Goal: Check status: Check status

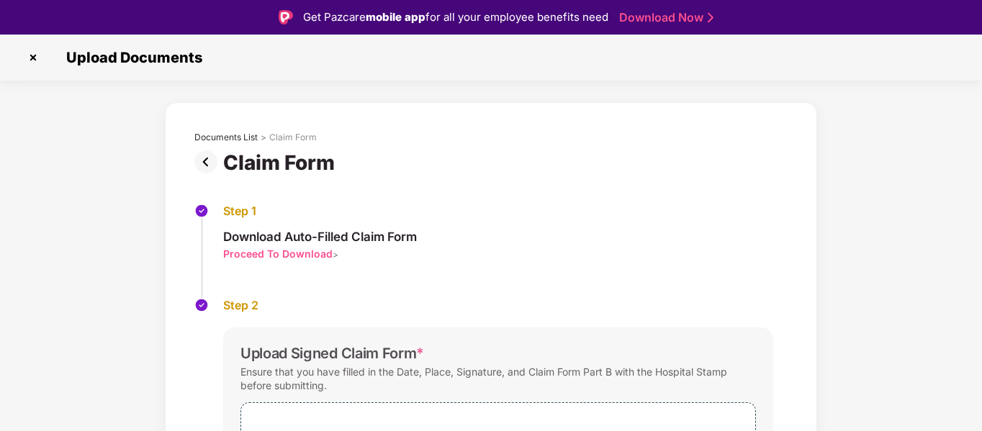
click at [34, 57] on img at bounding box center [33, 57] width 23 height 23
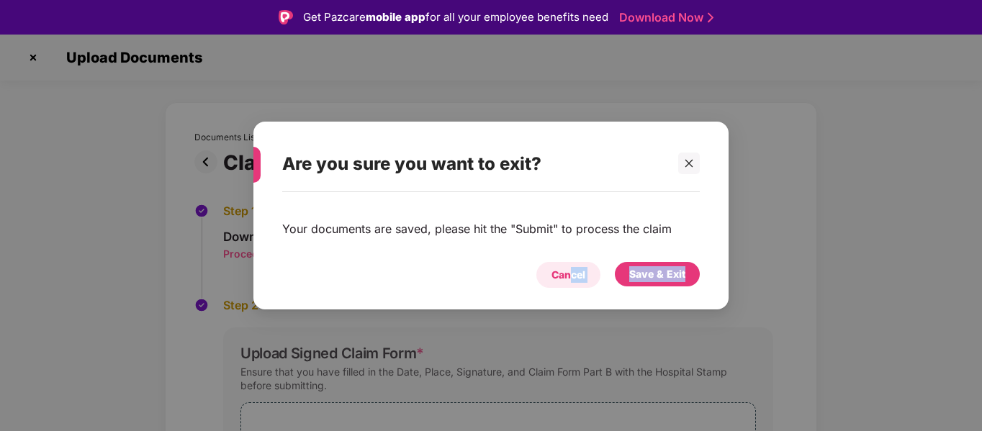
drag, startPoint x: 840, startPoint y: 119, endPoint x: 570, endPoint y: 271, distance: 309.7
click at [570, 271] on div "Are you sure you want to exit? Your documents are saved, please hit the "Submit…" at bounding box center [491, 215] width 982 height 431
click at [570, 271] on div "Cancel" at bounding box center [568, 275] width 34 height 16
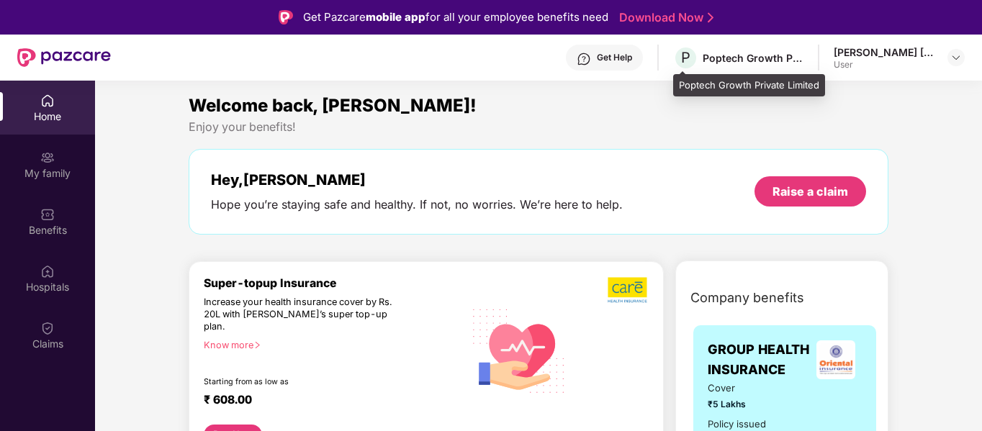
click at [736, 56] on div "Poptech Growth Private Limited" at bounding box center [752, 58] width 101 height 14
click at [680, 59] on span "P" at bounding box center [685, 57] width 25 height 25
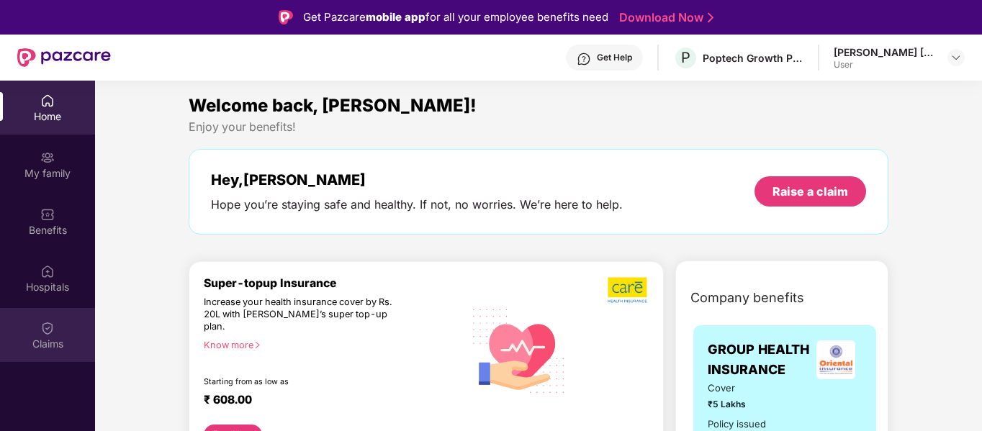
click at [35, 351] on div "Claims" at bounding box center [47, 344] width 95 height 14
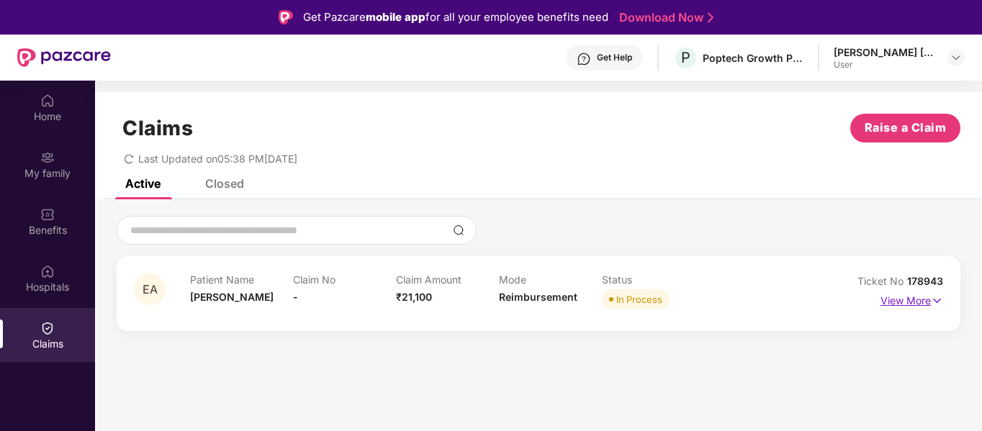
click at [928, 298] on p "View More" at bounding box center [911, 298] width 63 height 19
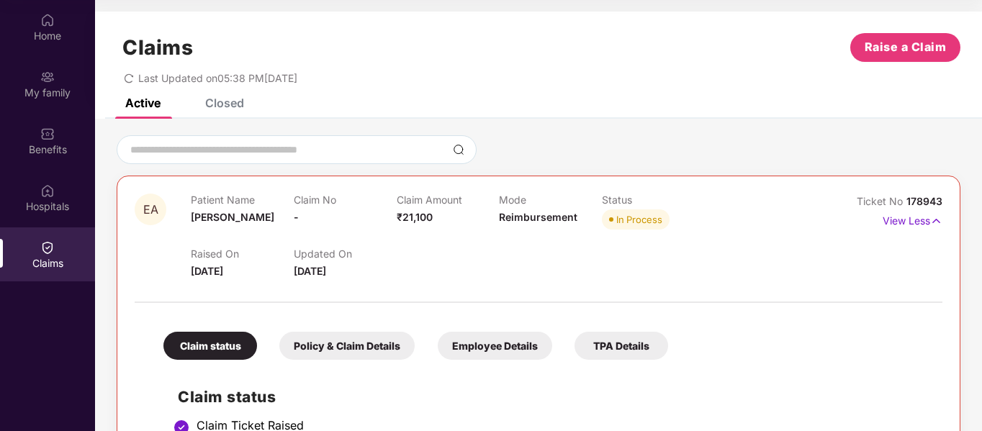
scroll to position [1, 0]
click at [231, 104] on div "Closed" at bounding box center [224, 102] width 39 height 14
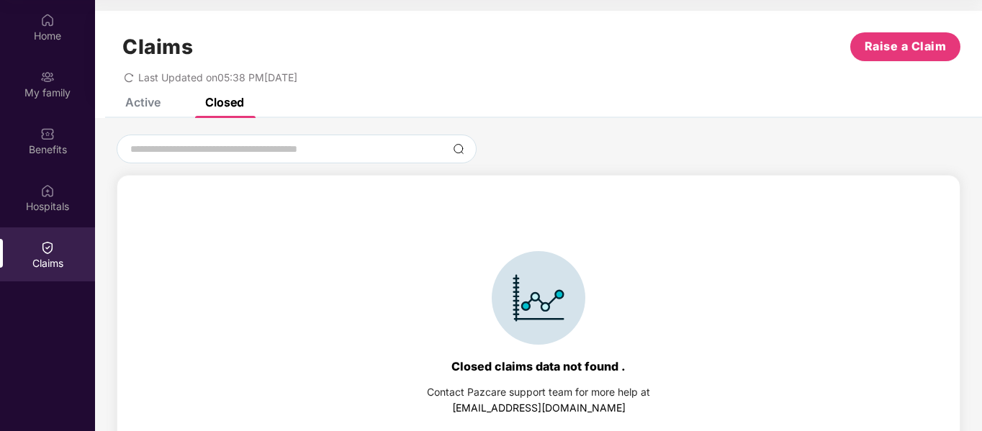
click at [146, 101] on div "Active" at bounding box center [142, 102] width 35 height 14
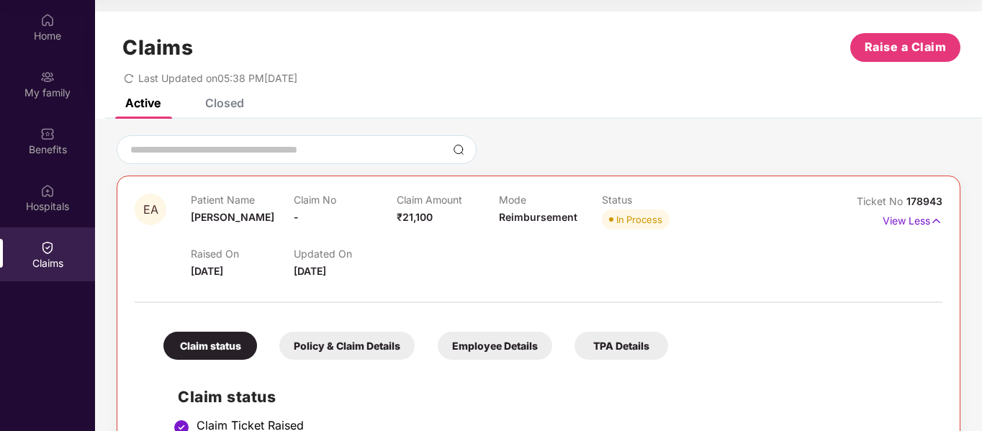
scroll to position [0, 0]
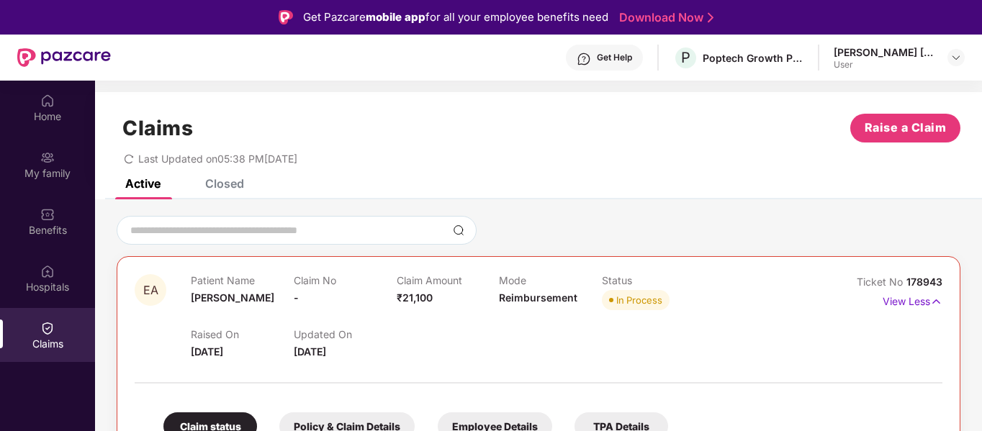
drag, startPoint x: 553, startPoint y: 399, endPoint x: 517, endPoint y: 383, distance: 39.3
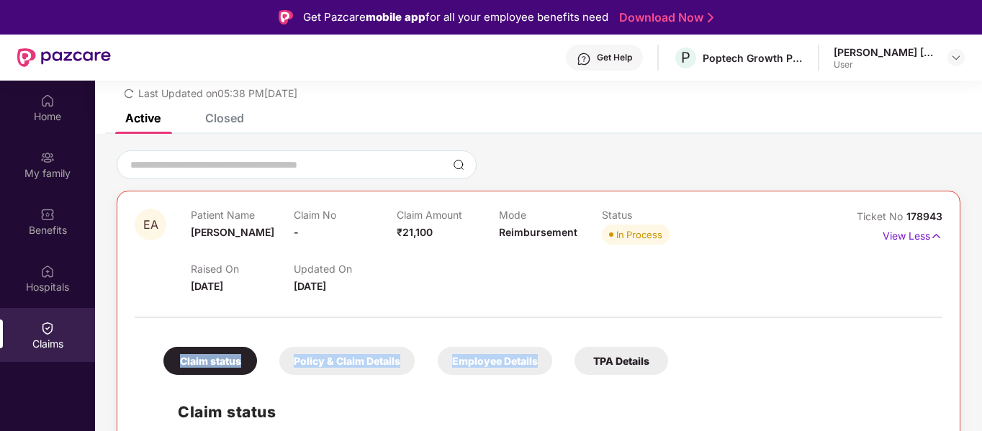
scroll to position [79, 0]
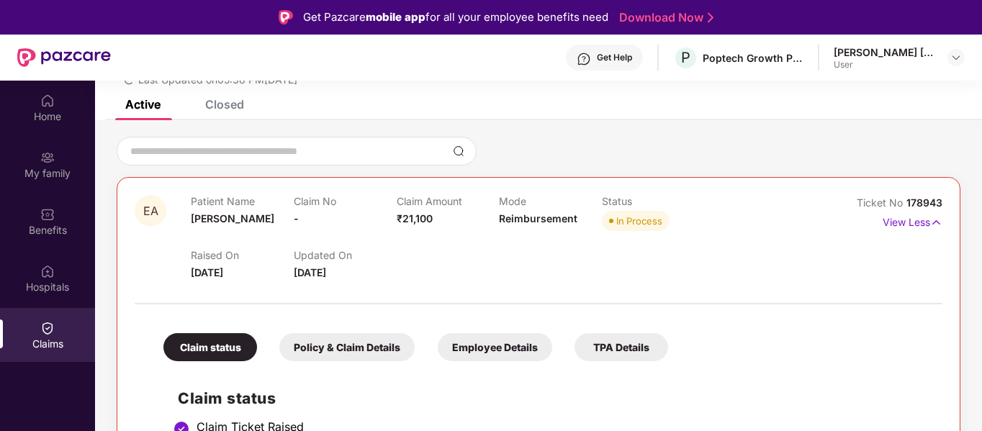
click at [551, 270] on div "Raised On 22 Sept 2025 Updated On 25 Sept 2025" at bounding box center [499, 258] width 617 height 46
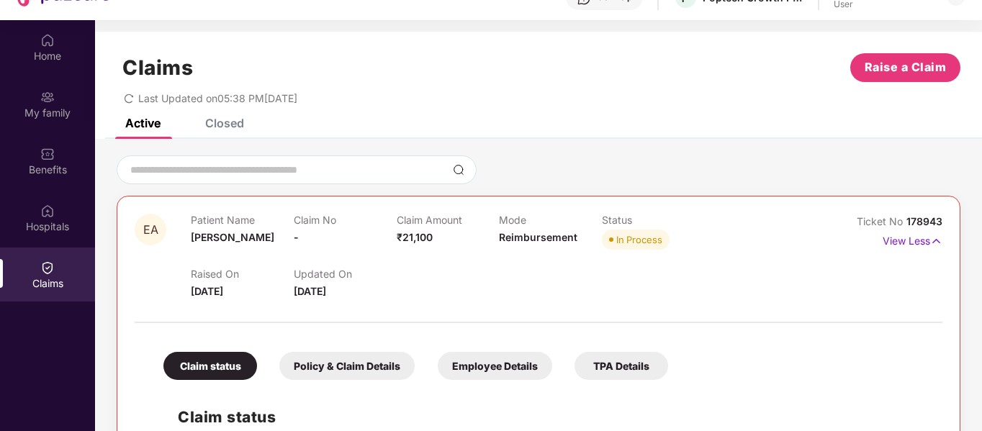
scroll to position [0, 0]
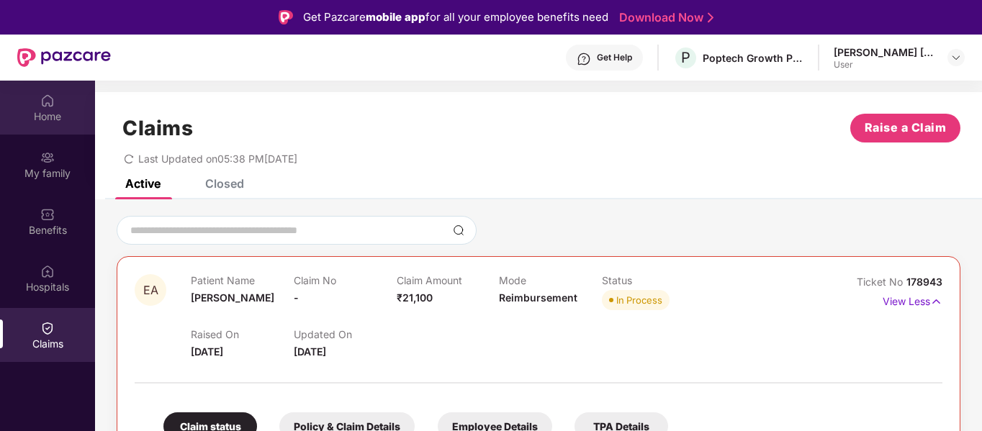
click at [40, 125] on div "Home" at bounding box center [47, 108] width 95 height 54
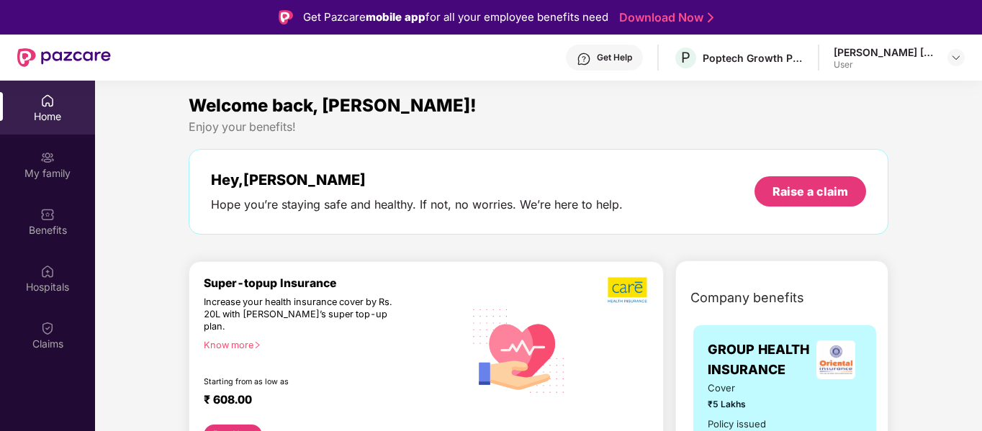
click at [611, 55] on div "Get Help" at bounding box center [614, 58] width 35 height 12
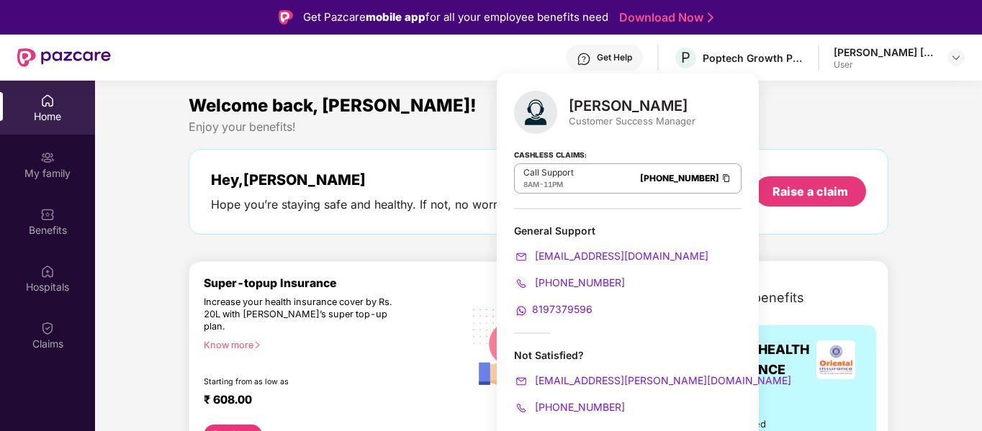
click at [552, 306] on span "8197379596" at bounding box center [562, 309] width 60 height 12
click at [426, 229] on div "Hey, Mohammed Hope you’re staying safe and healthy. If not, no worries. We’re h…" at bounding box center [539, 192] width 700 height 86
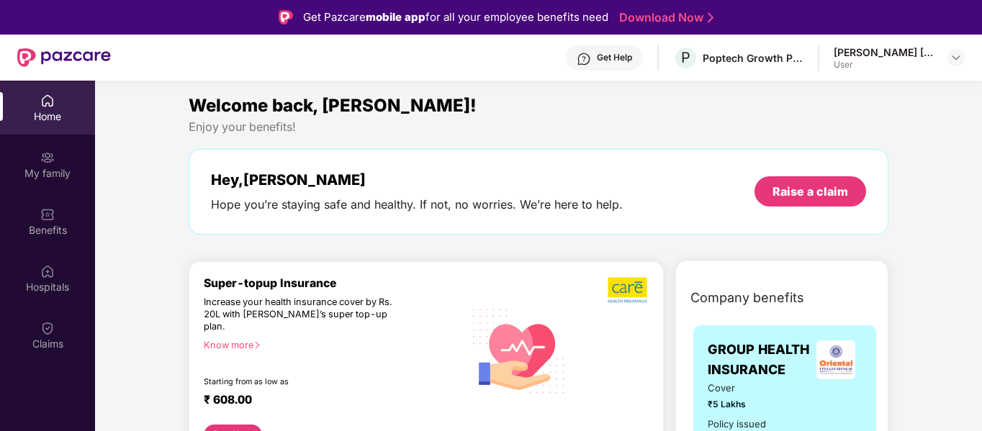
click at [605, 59] on div "Get Help" at bounding box center [614, 58] width 35 height 12
